Goal: Find specific page/section: Find specific page/section

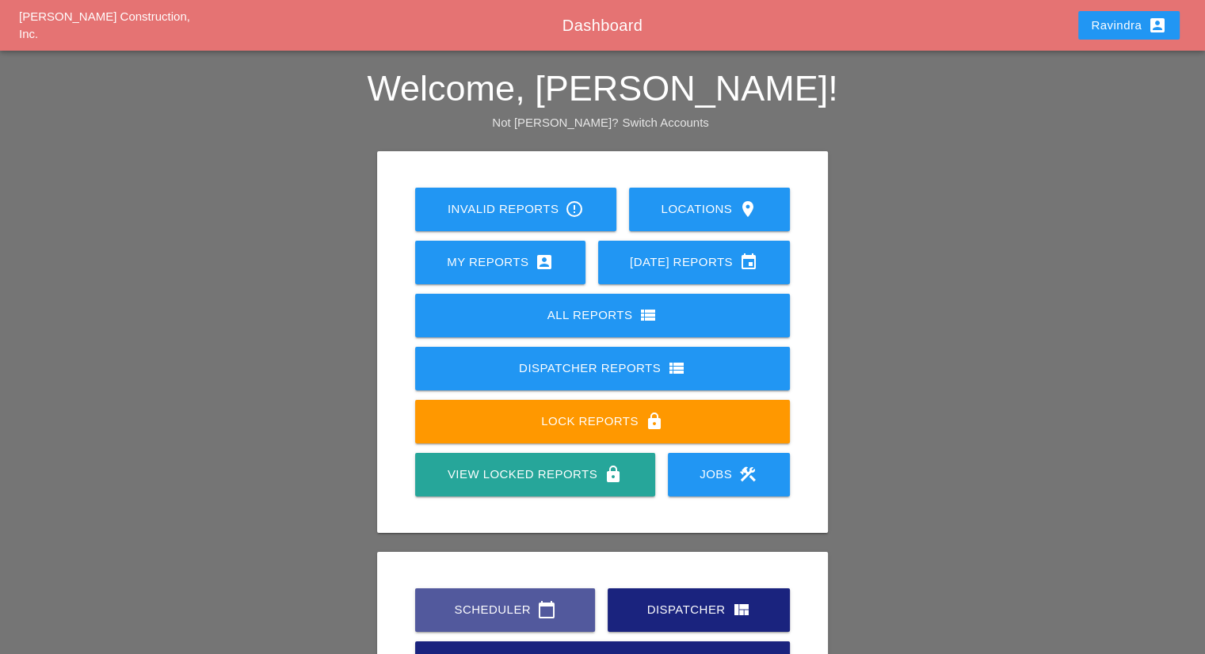
click at [542, 598] on link "Scheduler calendar_today" at bounding box center [505, 611] width 180 height 44
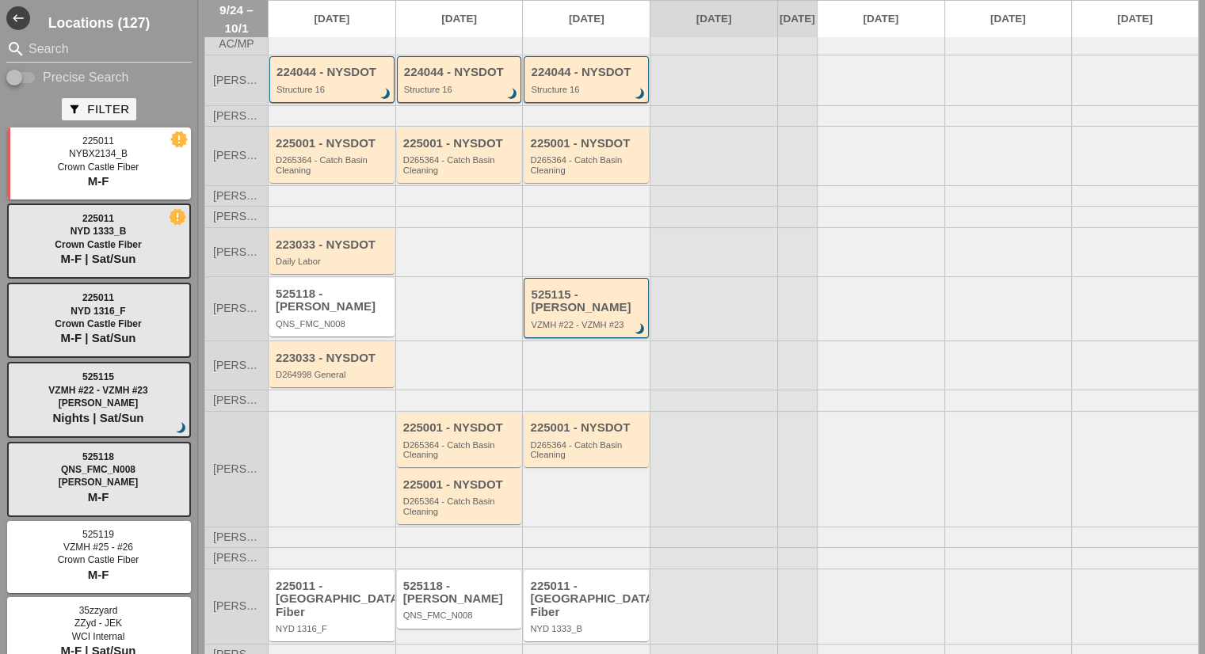
scroll to position [79, 0]
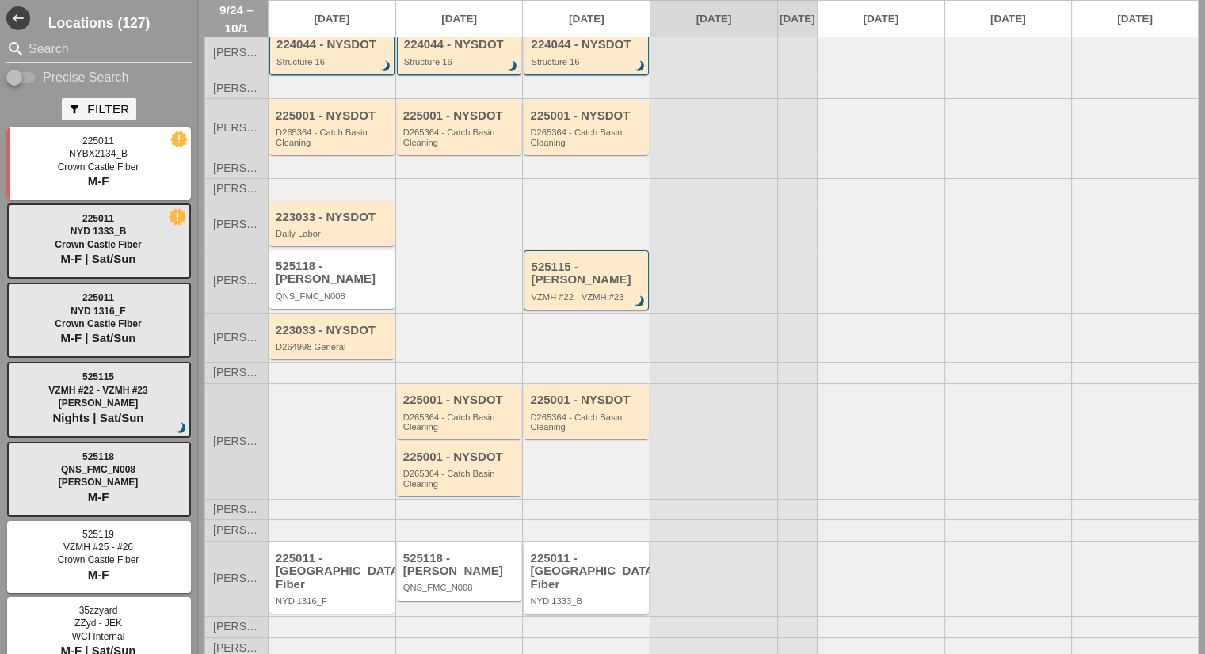
click at [619, 576] on div "225011 - [GEOGRAPHIC_DATA] Fiber" at bounding box center [587, 572] width 115 height 40
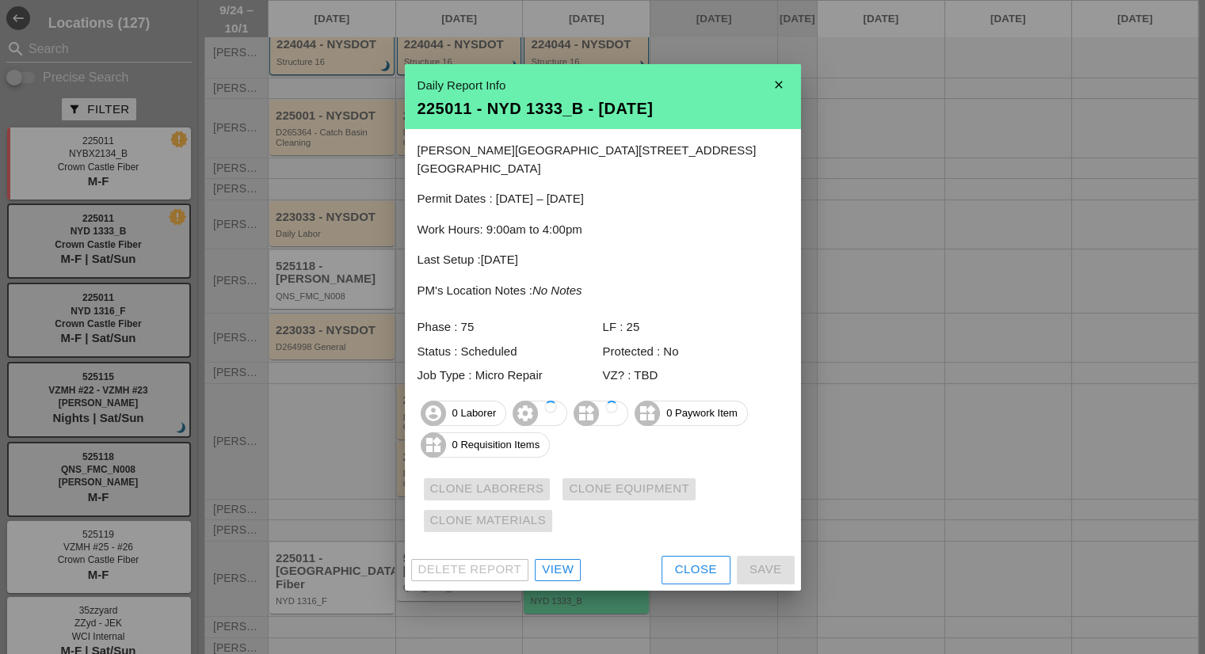
click at [669, 558] on button "Close" at bounding box center [695, 570] width 69 height 29
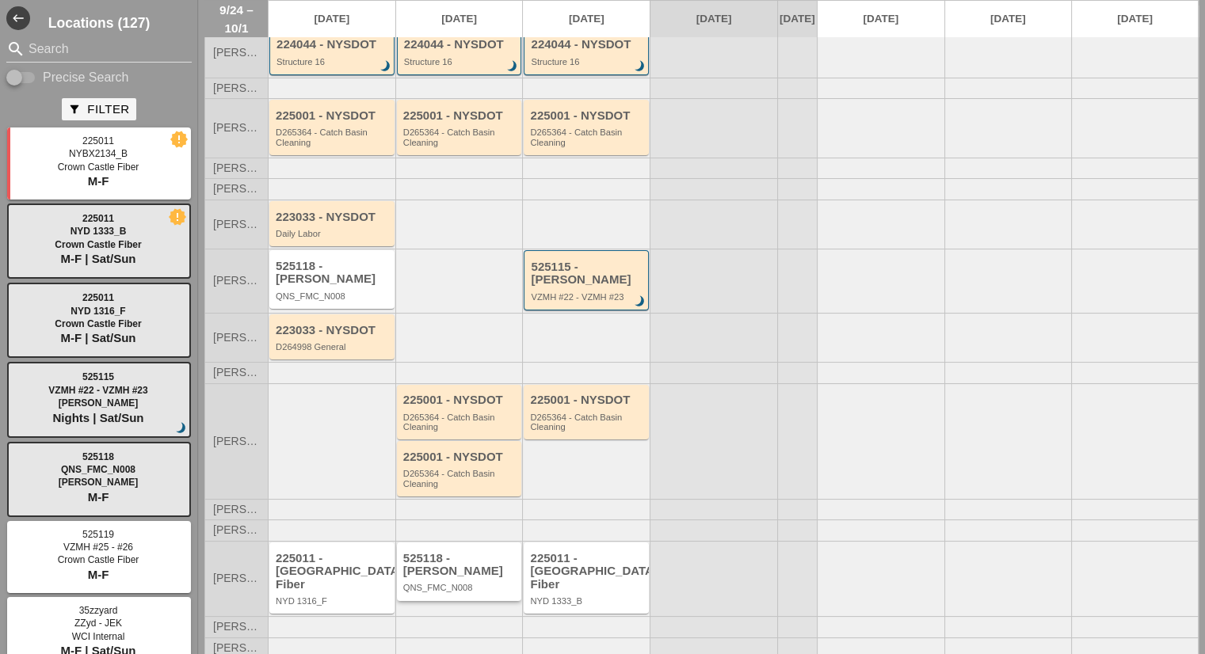
click at [479, 565] on div "525118 - [PERSON_NAME]" at bounding box center [460, 565] width 115 height 26
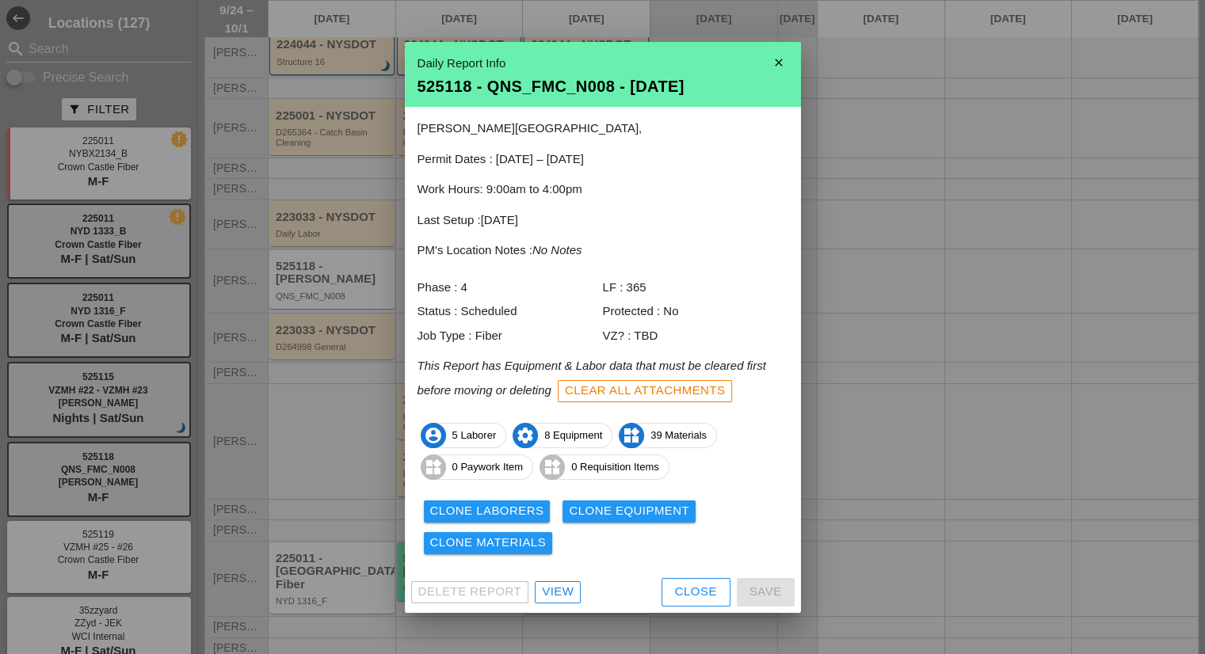
click at [564, 588] on div "View" at bounding box center [558, 592] width 32 height 18
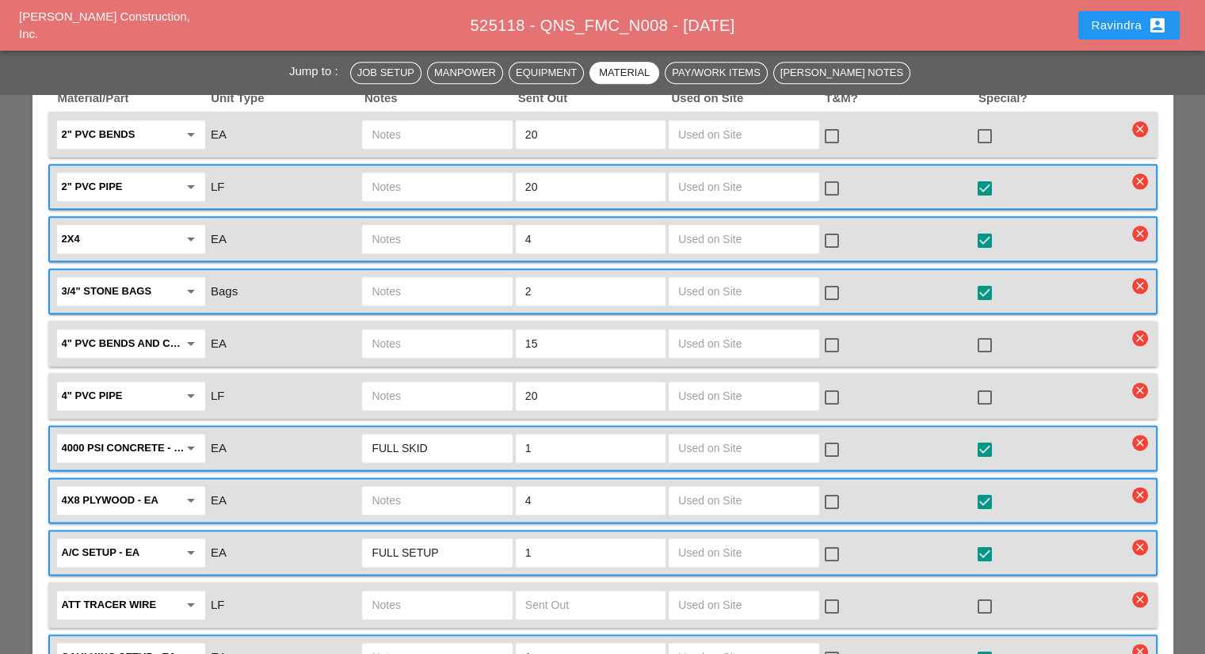
scroll to position [1974, 0]
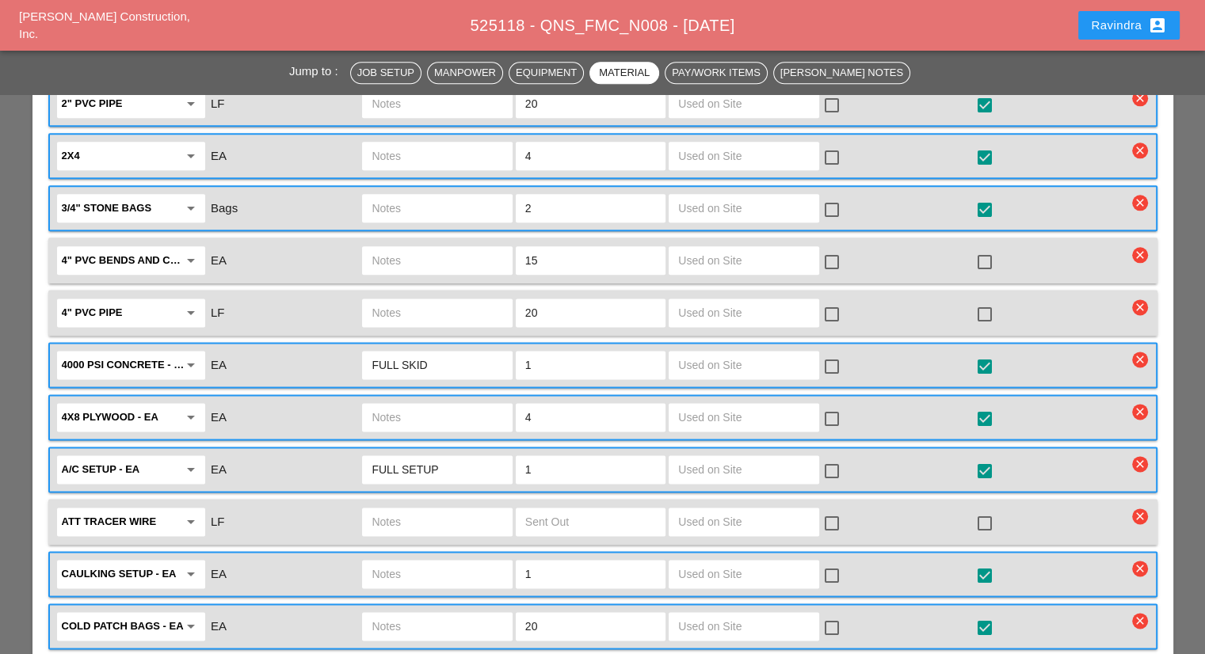
click at [385, 562] on input "text" at bounding box center [436, 574] width 131 height 25
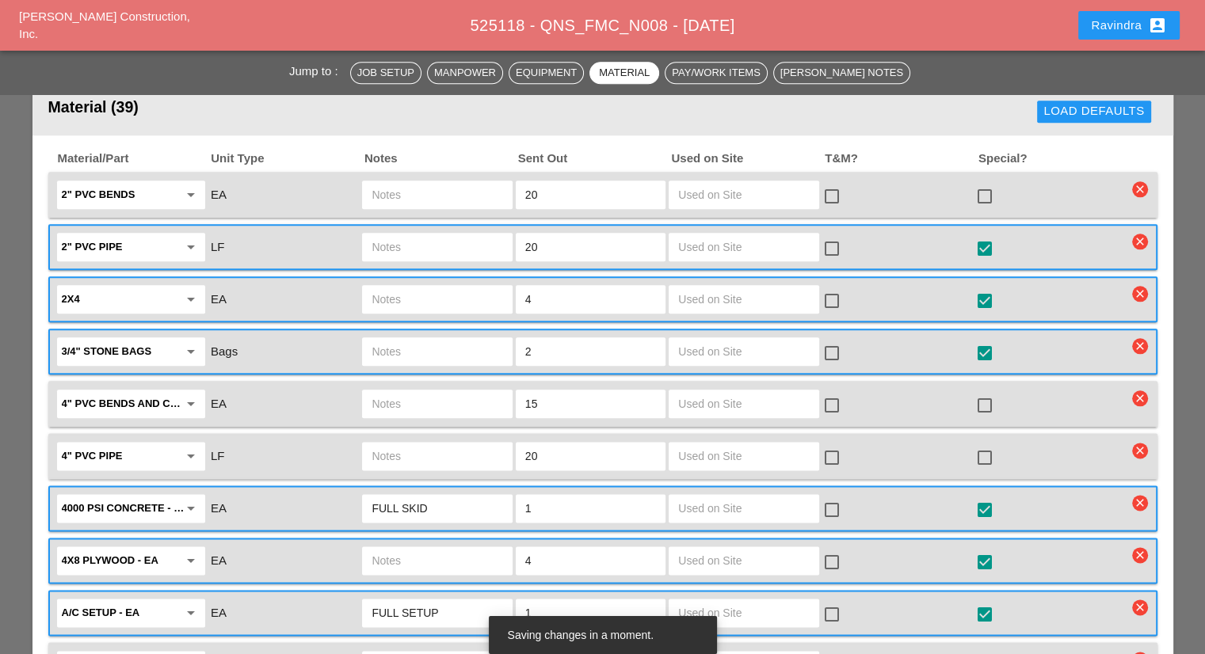
scroll to position [1736, 0]
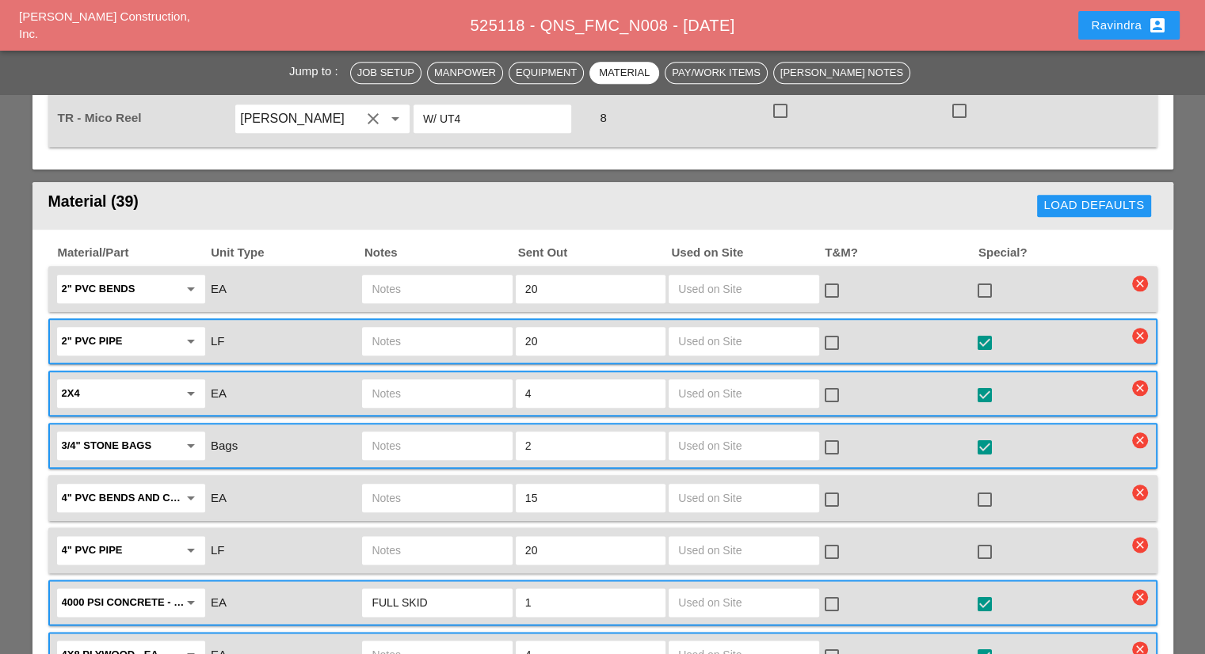
type input "FULL SETUP"
click at [984, 330] on div at bounding box center [984, 343] width 27 height 27
checkbox input "false"
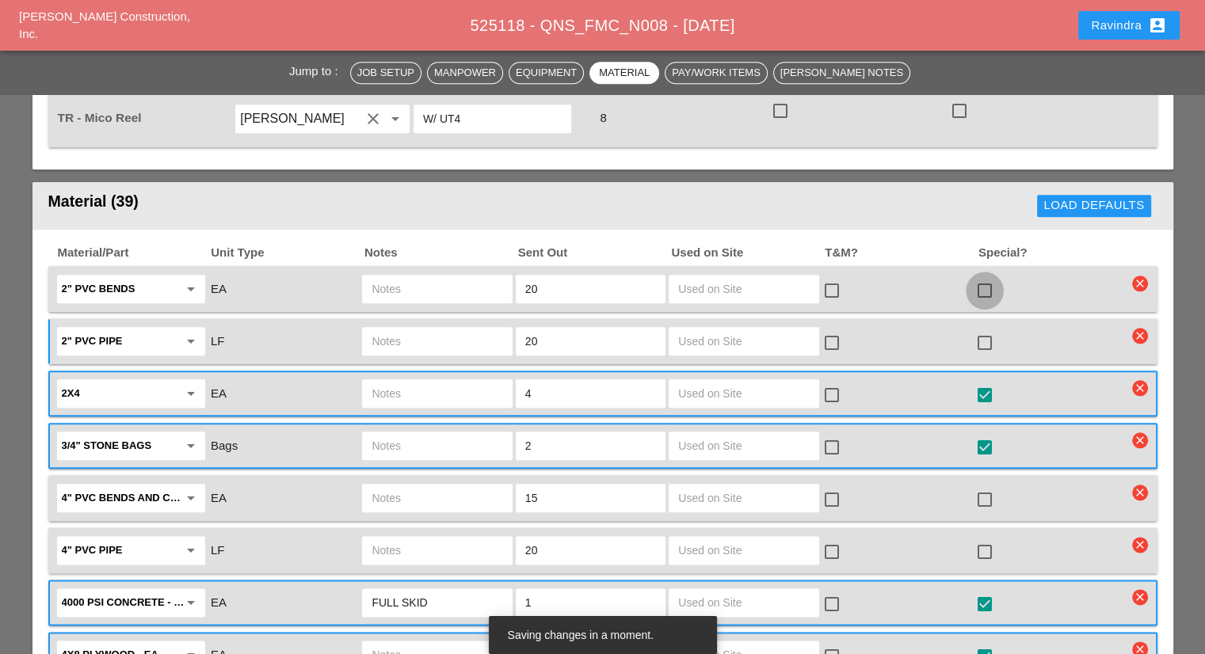
click at [983, 277] on div at bounding box center [984, 290] width 27 height 27
checkbox input "true"
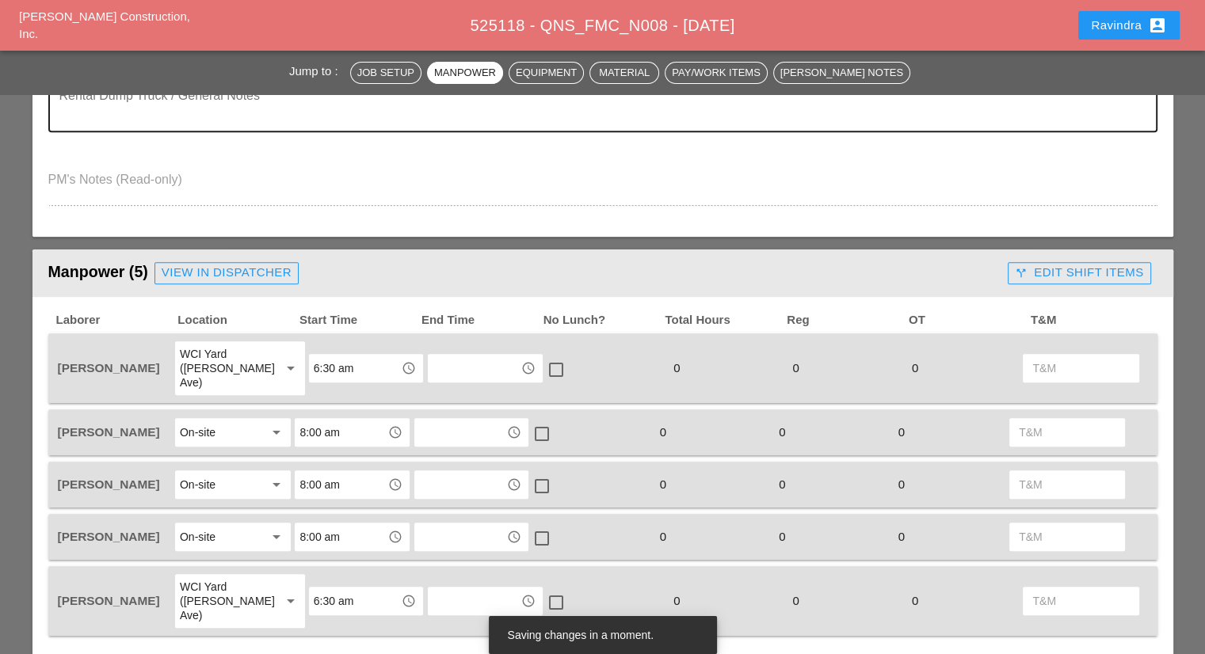
scroll to position [231, 0]
